Goal: Transaction & Acquisition: Purchase product/service

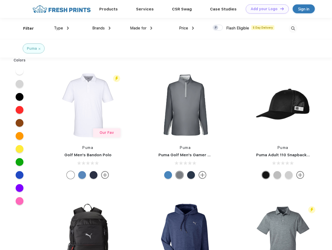
click at [266, 9] on link "Add your Logo Design Tool" at bounding box center [267, 8] width 43 height 9
click at [0, 0] on div "Design Tool" at bounding box center [0, 0] width 0 height 0
click at [280, 9] on link "Add your Logo Design Tool" at bounding box center [267, 8] width 43 height 9
click at [25, 28] on div "Filter" at bounding box center [28, 29] width 11 height 6
click at [62, 28] on span "Type" at bounding box center [58, 28] width 9 height 5
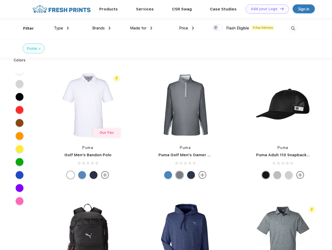
click at [102, 28] on span "Brands" at bounding box center [98, 28] width 13 height 5
click at [141, 28] on span "Made for" at bounding box center [138, 28] width 16 height 5
click at [187, 28] on span "Price" at bounding box center [183, 28] width 9 height 5
click at [218, 28] on div at bounding box center [218, 28] width 10 height 6
click at [216, 28] on input "checkbox" at bounding box center [214, 26] width 3 height 3
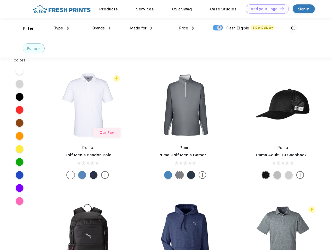
click at [293, 28] on img at bounding box center [293, 28] width 9 height 9
